Goal: Book appointment/travel/reservation

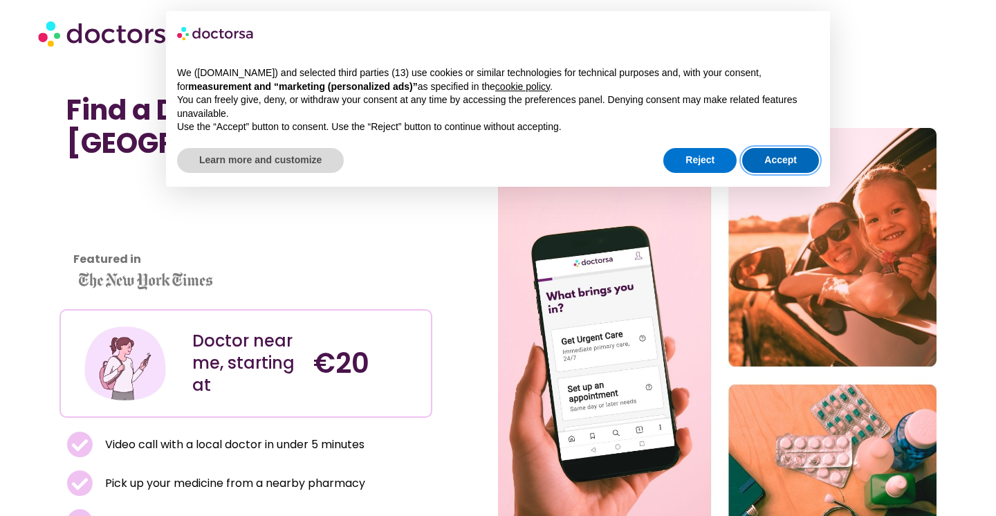
click at [780, 156] on button "Accept" at bounding box center [780, 160] width 77 height 25
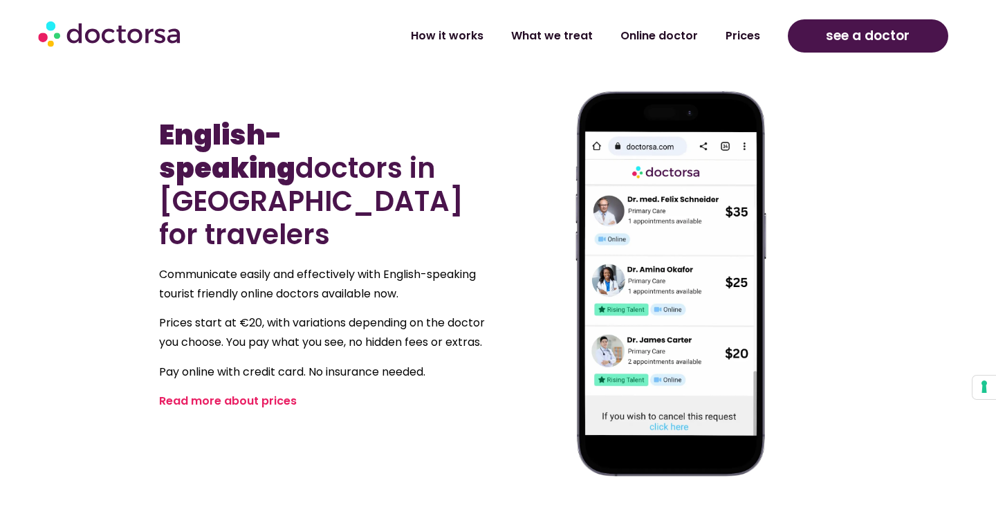
scroll to position [653, 0]
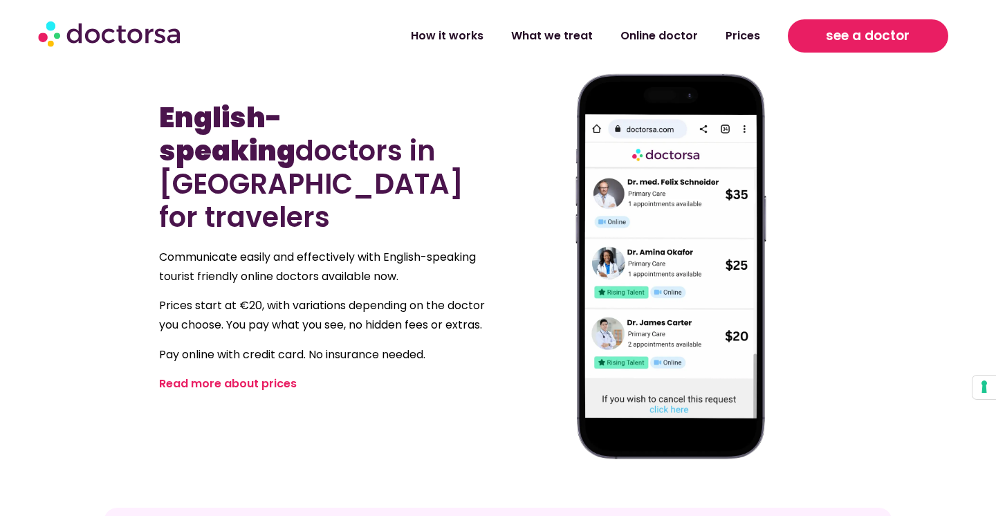
click at [853, 49] on link "see a doctor" at bounding box center [868, 35] width 160 height 33
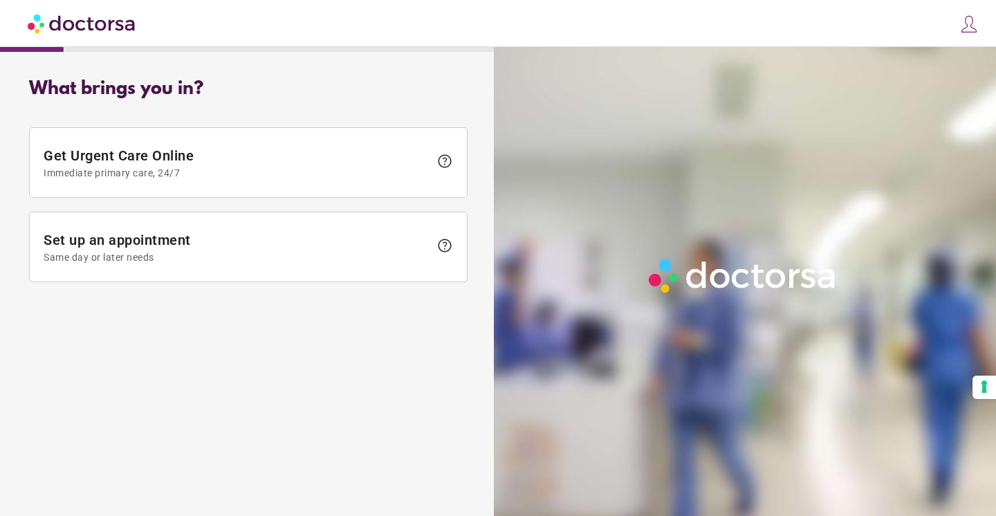
click at [105, 27] on img at bounding box center [82, 23] width 109 height 31
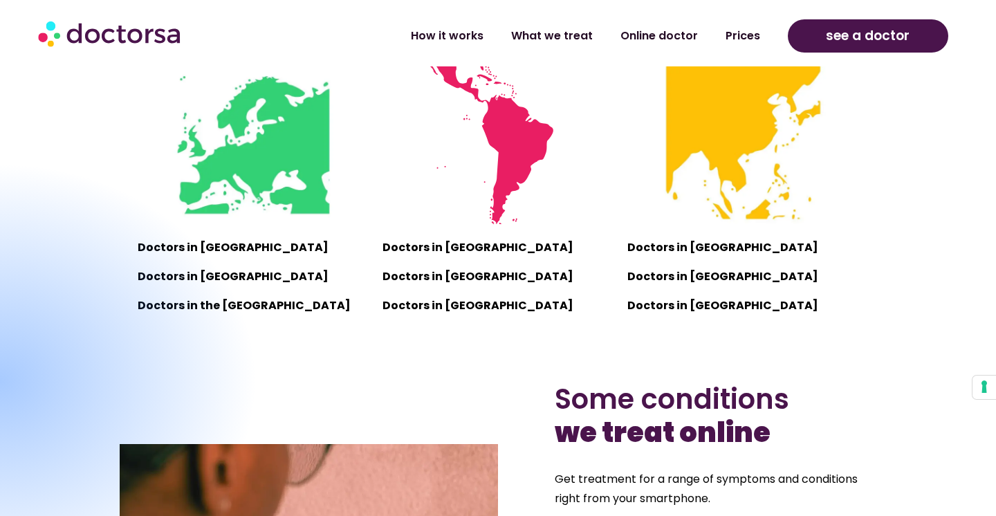
scroll to position [992, 0]
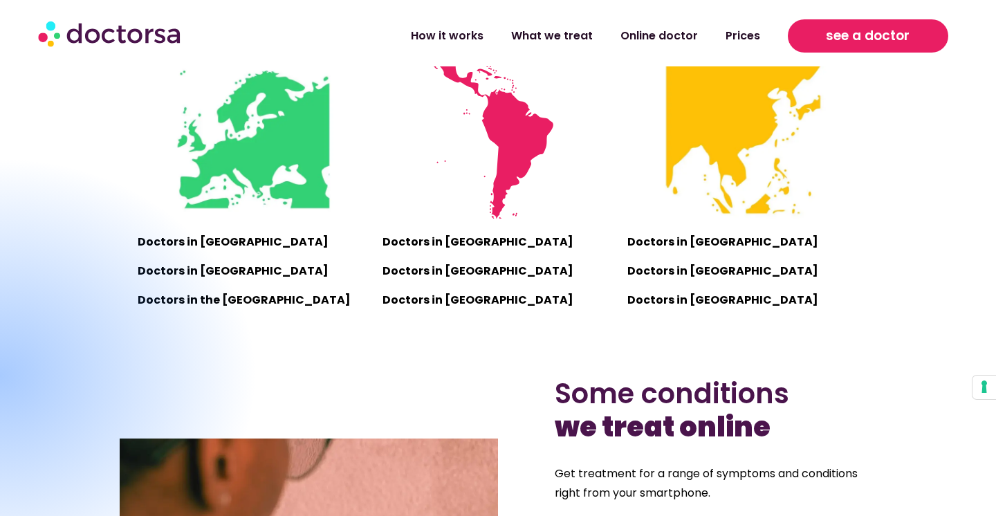
click at [848, 43] on span "see a doctor" at bounding box center [868, 36] width 84 height 22
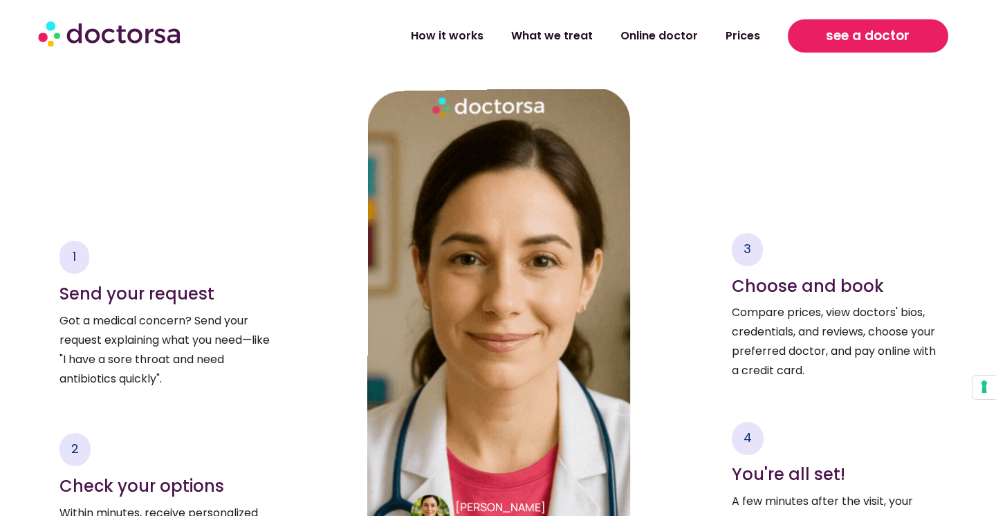
scroll to position [2091, 0]
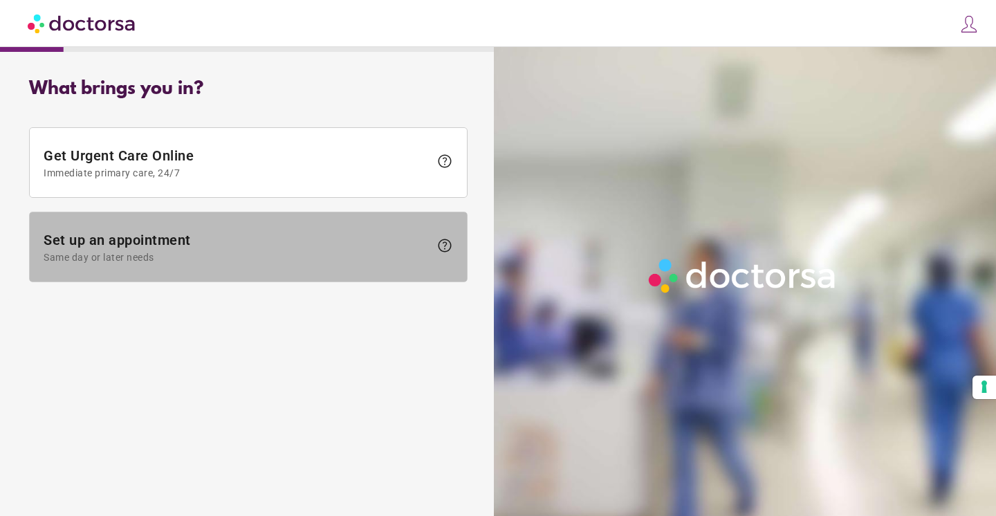
click at [241, 252] on span "Same day or later needs" at bounding box center [237, 257] width 386 height 11
